Goal: Check status: Check status

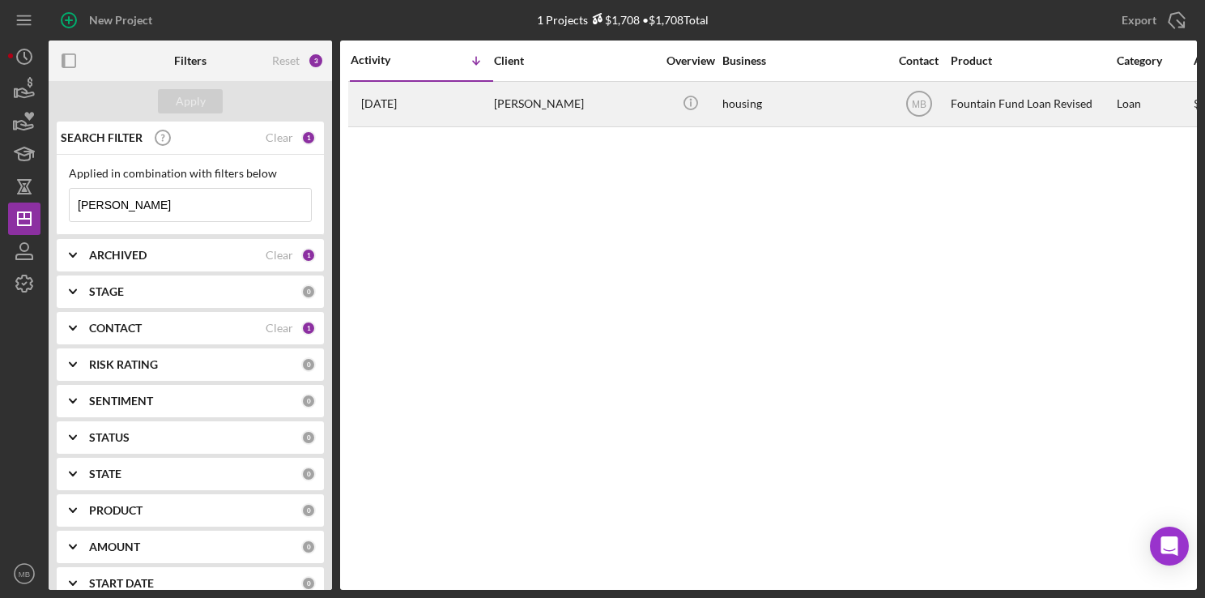
click at [504, 111] on div "[PERSON_NAME]" at bounding box center [575, 104] width 162 height 43
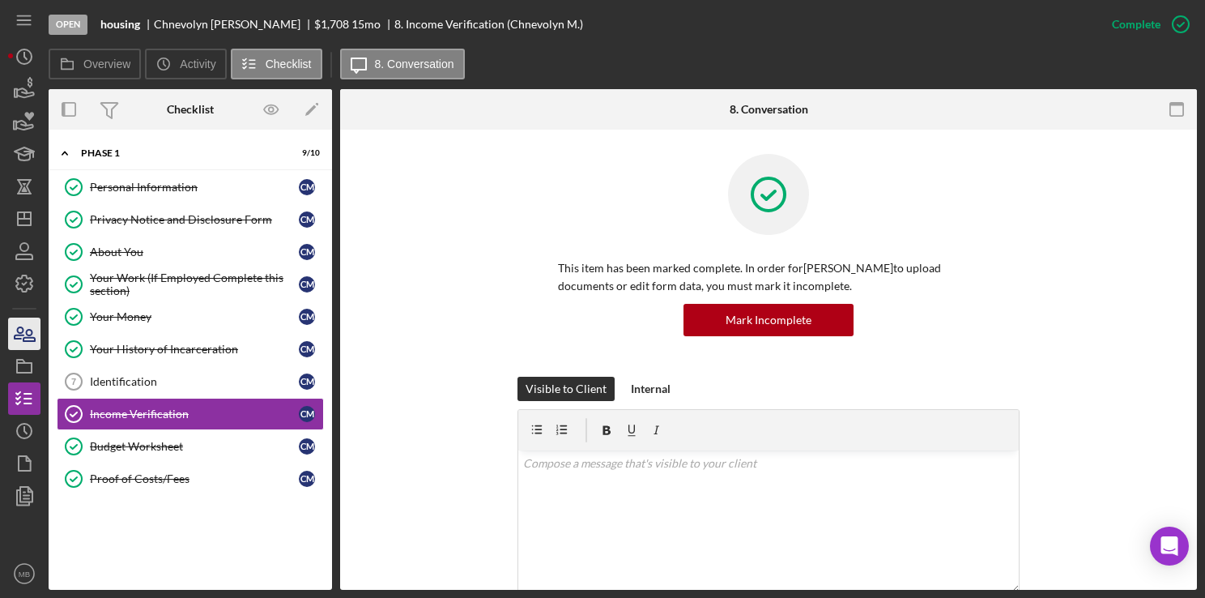
click at [25, 345] on icon "button" at bounding box center [24, 333] width 40 height 40
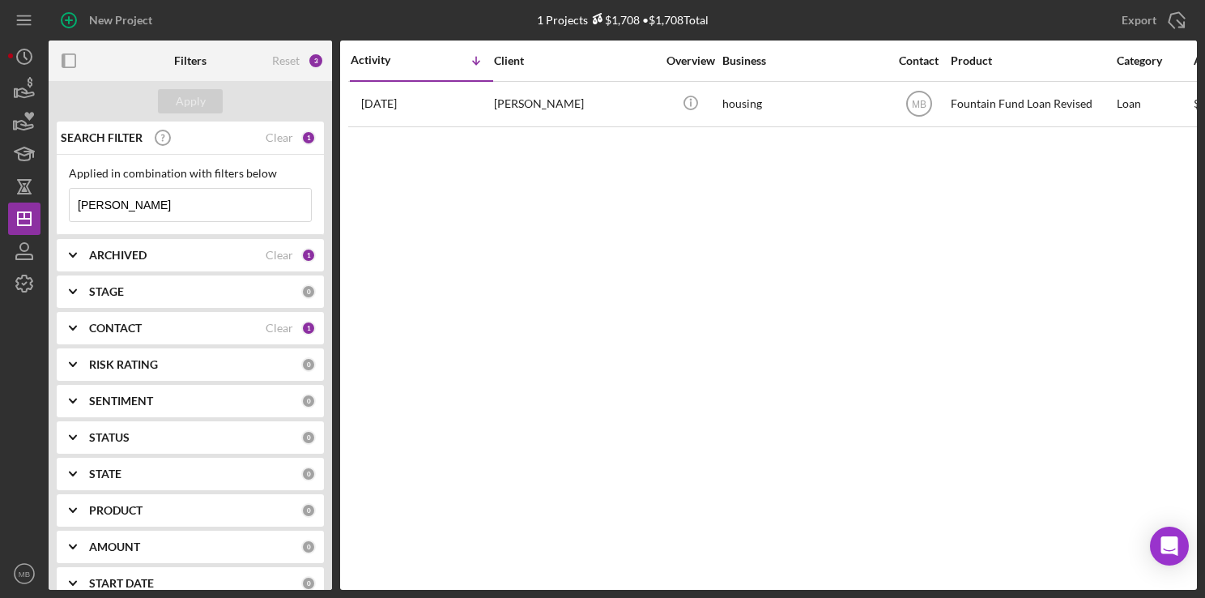
click at [236, 209] on input "[PERSON_NAME]" at bounding box center [190, 205] width 241 height 32
type input "m"
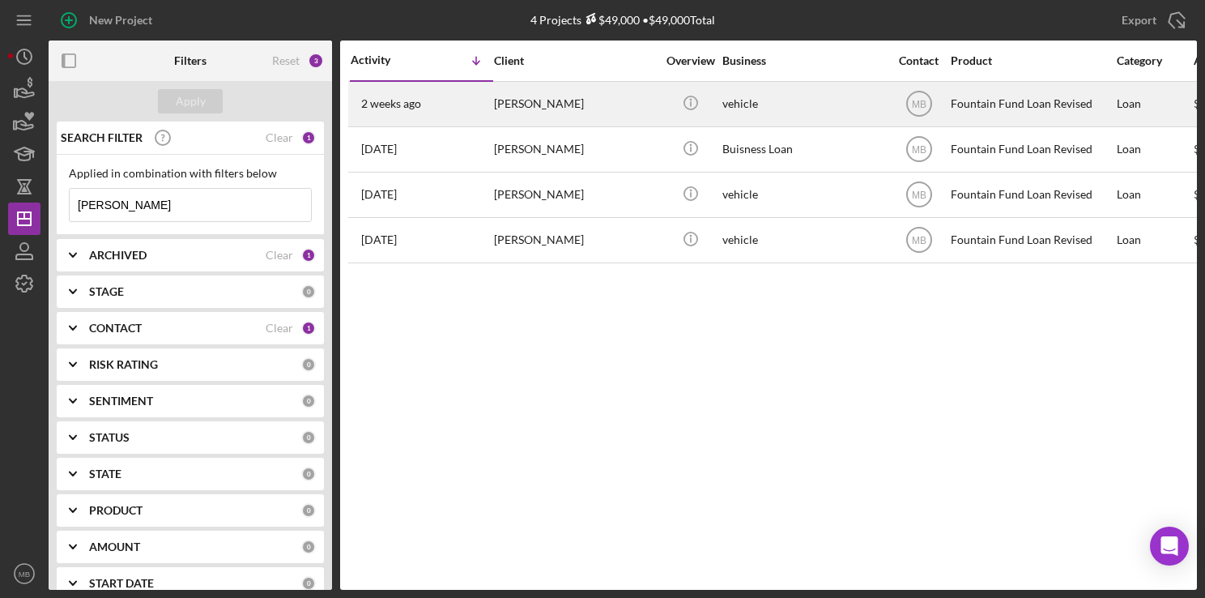
type input "[PERSON_NAME]"
click at [633, 106] on div "[PERSON_NAME]" at bounding box center [575, 104] width 162 height 43
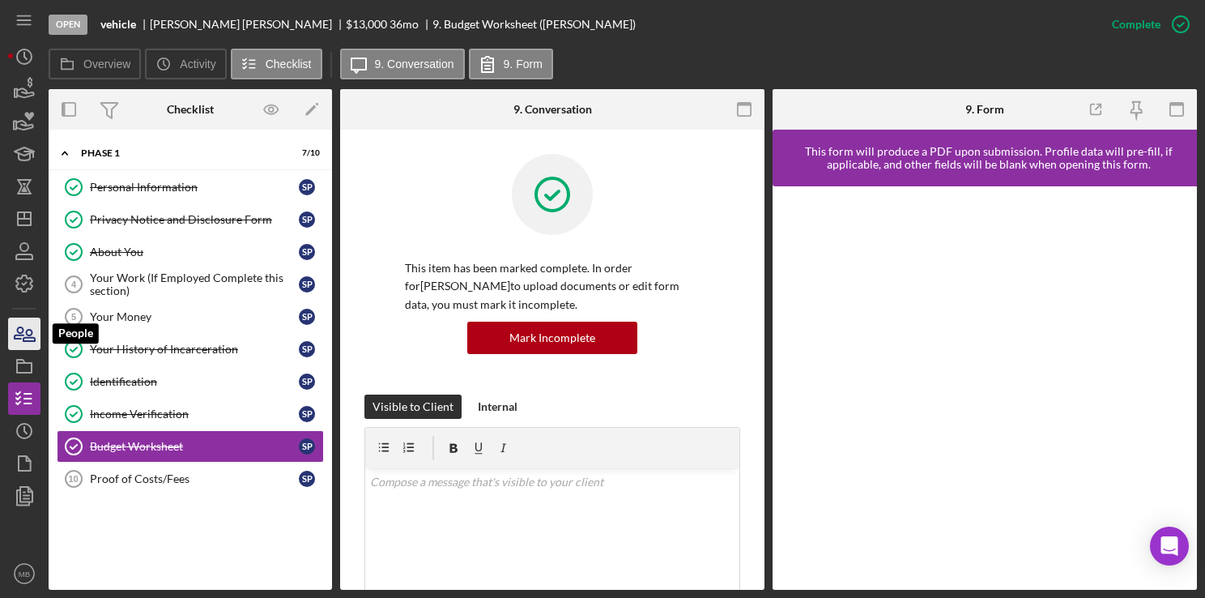
click at [28, 338] on icon "button" at bounding box center [28, 335] width 11 height 11
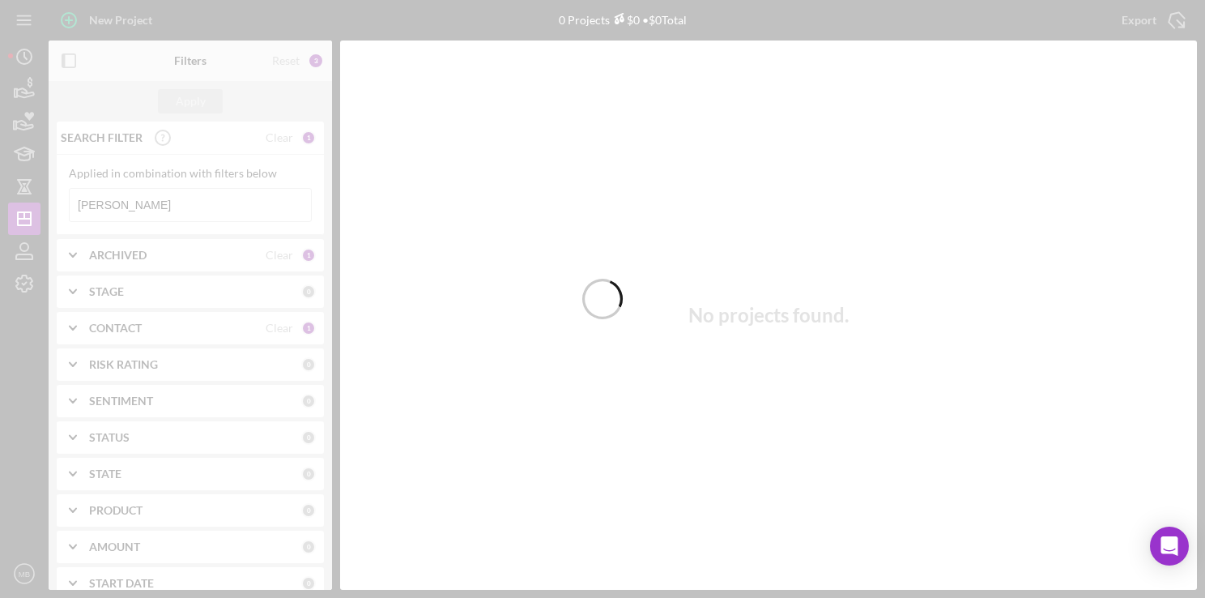
click at [208, 198] on div at bounding box center [602, 299] width 1205 height 598
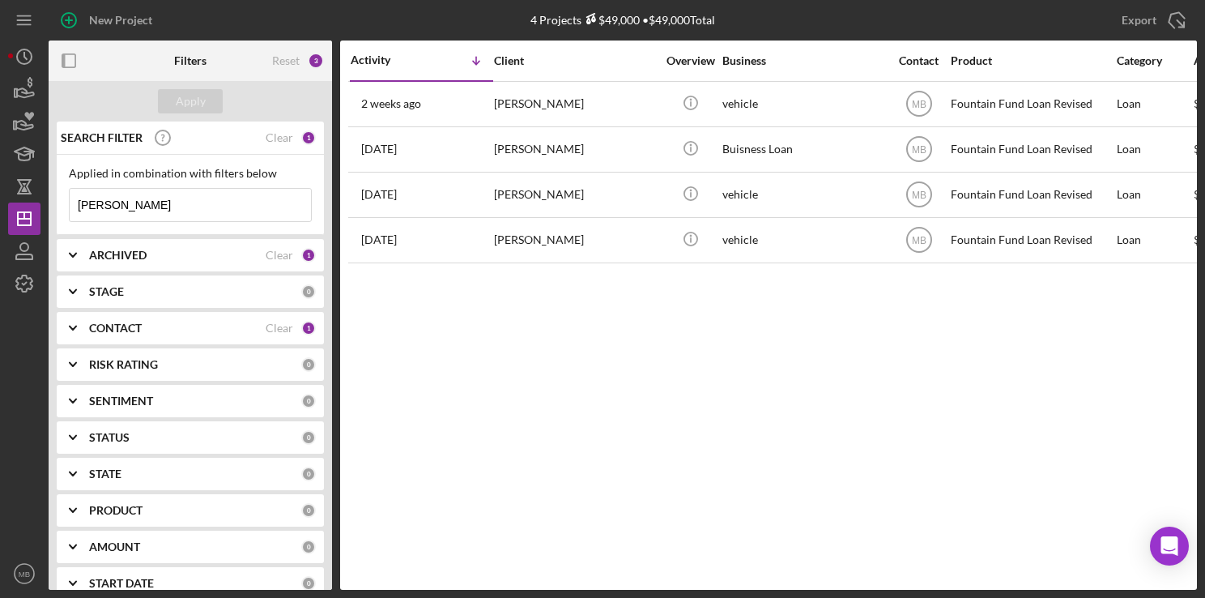
click at [217, 211] on input "[PERSON_NAME]" at bounding box center [190, 205] width 241 height 32
type input "p"
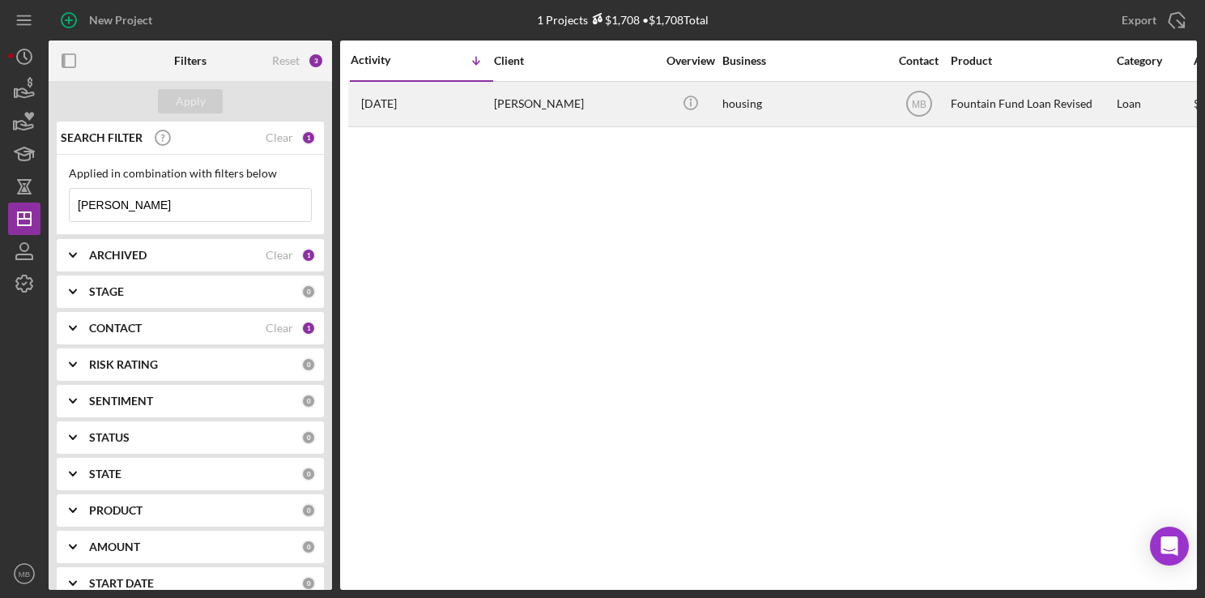
type input "[PERSON_NAME]"
click at [569, 99] on div "[PERSON_NAME]" at bounding box center [575, 104] width 162 height 43
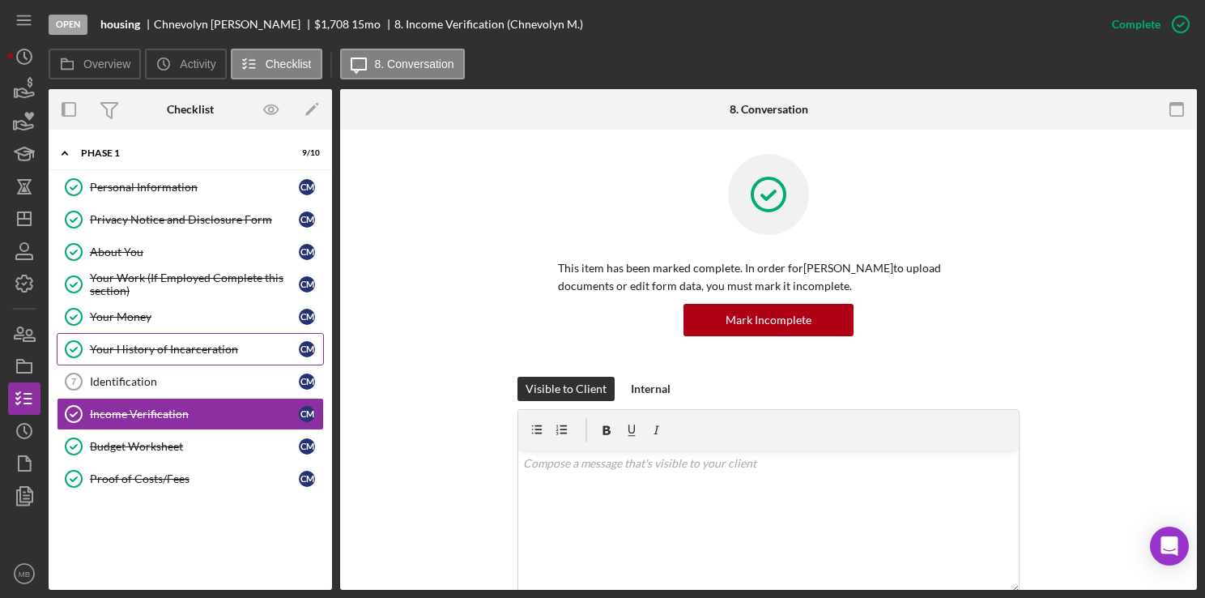
click at [204, 335] on link "Your History of Incarceration Your History of Incarceration C M" at bounding box center [190, 349] width 267 height 32
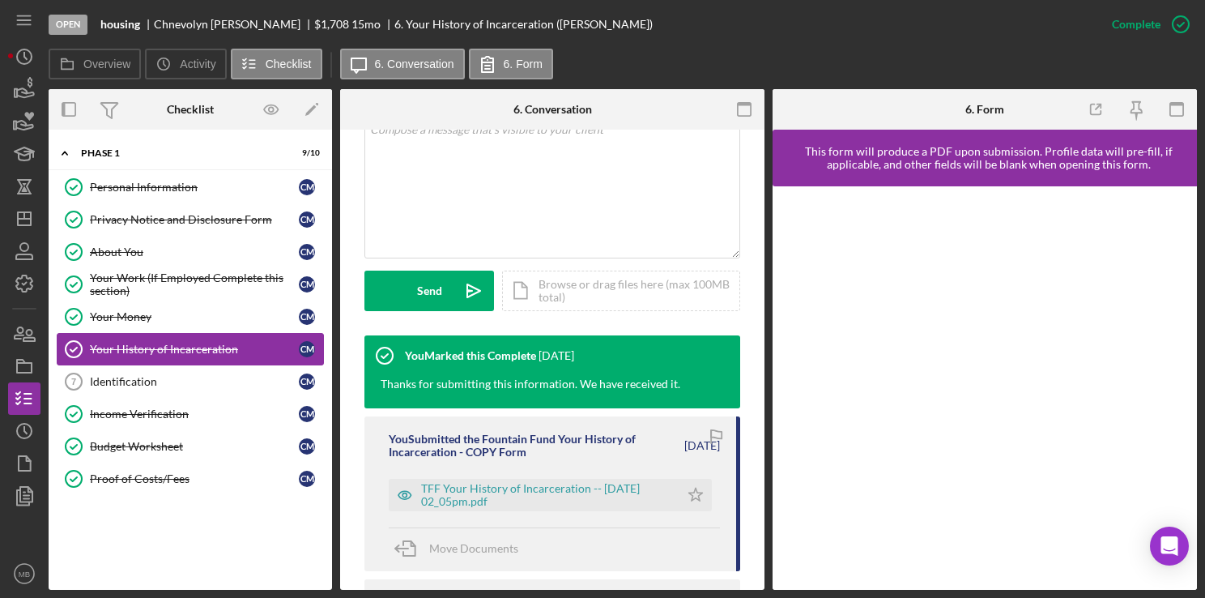
scroll to position [356, 0]
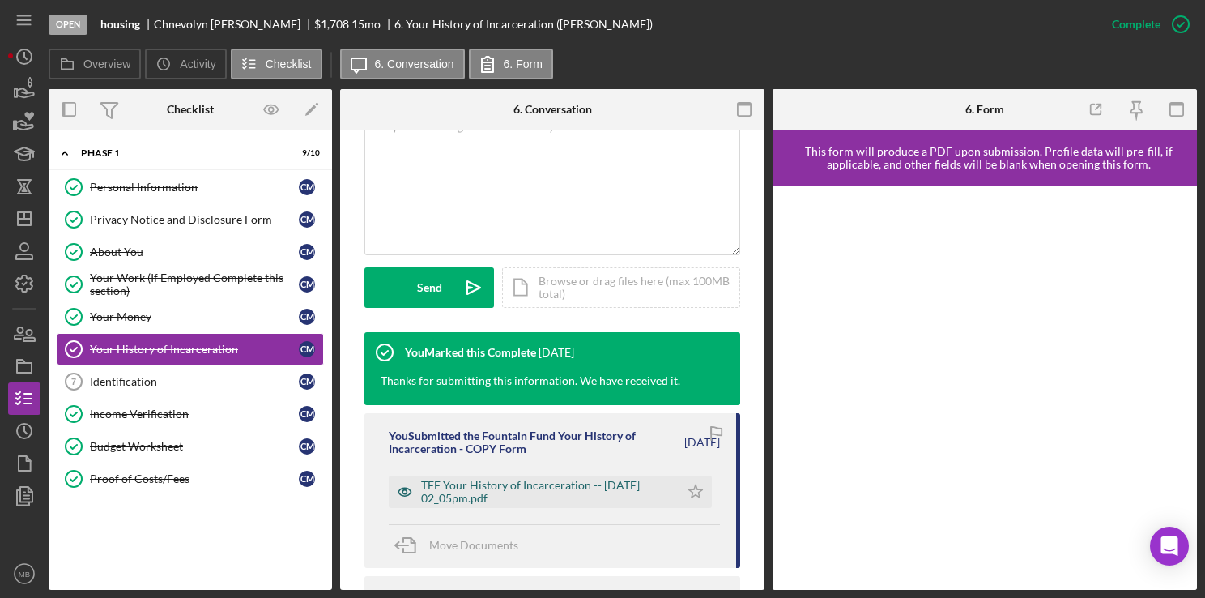
click at [541, 502] on div "TFF Your History of Incarceration -- [DATE] 02_05pm.pdf" at bounding box center [546, 492] width 250 height 26
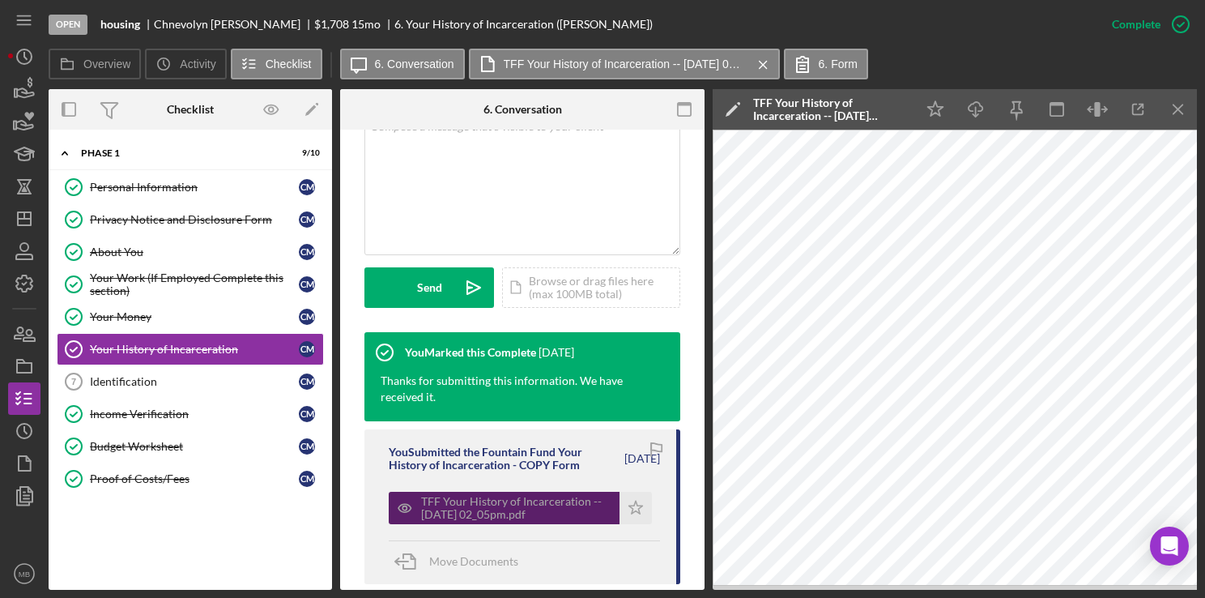
click at [204, 335] on link "Your History of Incarceration Your History of Incarceration C M" at bounding box center [190, 349] width 267 height 32
